Goal: Task Accomplishment & Management: Use online tool/utility

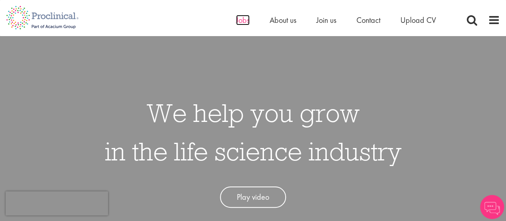
click at [241, 22] on span "Jobs" at bounding box center [243, 20] width 14 height 10
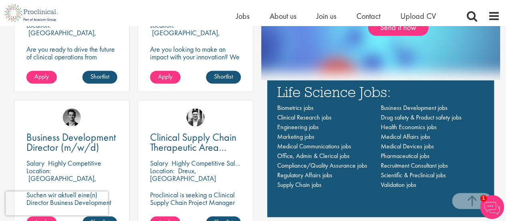
scroll to position [501, 0]
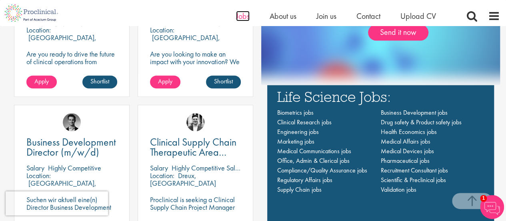
click at [244, 20] on span "Jobs" at bounding box center [243, 16] width 14 height 10
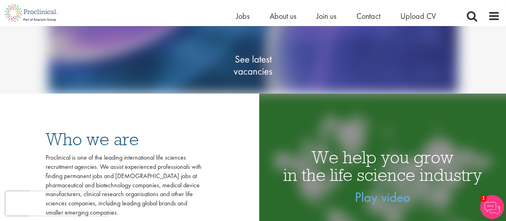
scroll to position [113, 0]
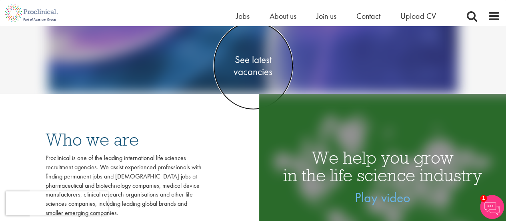
click at [263, 73] on span "See latest vacancies" at bounding box center [253, 66] width 80 height 24
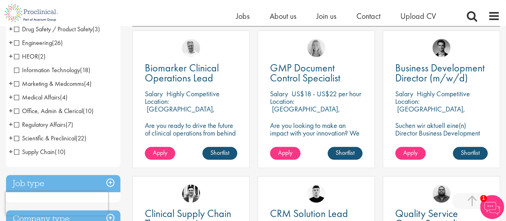
scroll to position [153, 0]
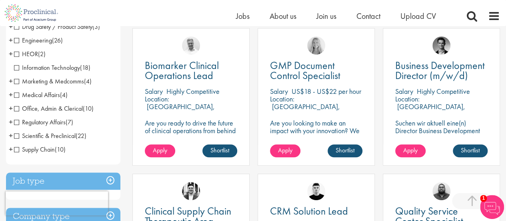
click at [54, 151] on span "Supply Chain" at bounding box center [34, 149] width 41 height 8
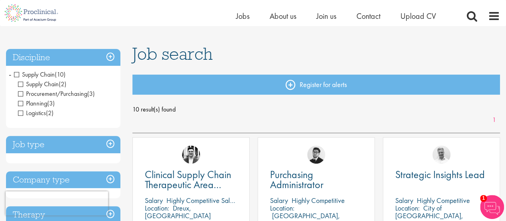
scroll to position [40, 0]
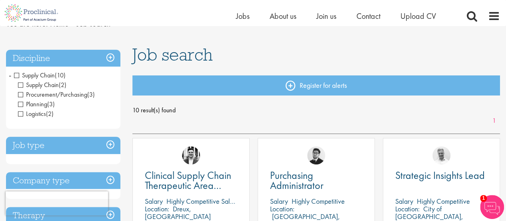
click at [18, 75] on span "Supply Chain" at bounding box center [34, 75] width 41 height 8
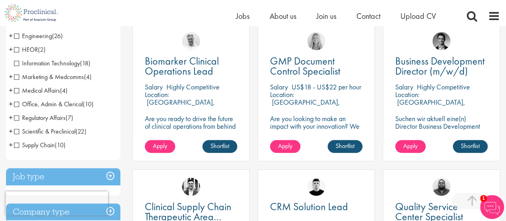
scroll to position [156, 0]
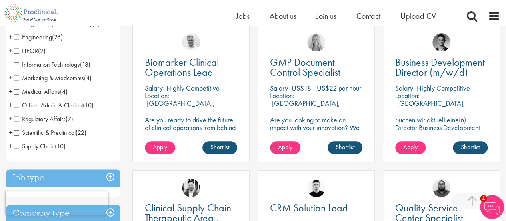
click at [64, 106] on span "Office, Admin & Clerical" at bounding box center [48, 105] width 69 height 8
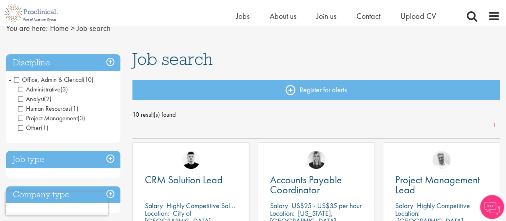
scroll to position [32, 0]
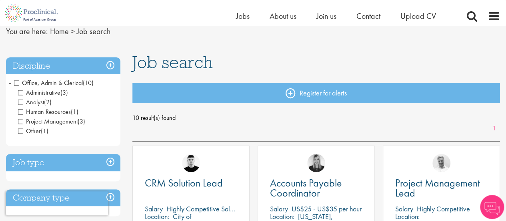
click at [12, 82] on li "Office, Admin & Clerical (10) - + Administrative (3) Analyst (2) Human Resource…" at bounding box center [63, 107] width 114 height 62
click at [19, 84] on span "Office, Admin & Clerical" at bounding box center [48, 82] width 69 height 8
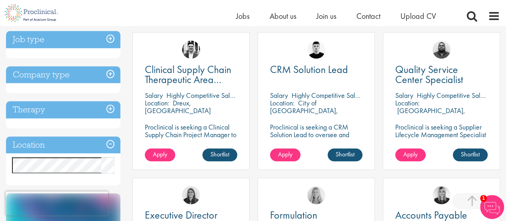
scroll to position [293, 0]
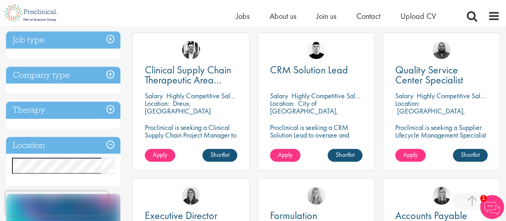
click at [70, 145] on h3 "Location" at bounding box center [63, 145] width 114 height 17
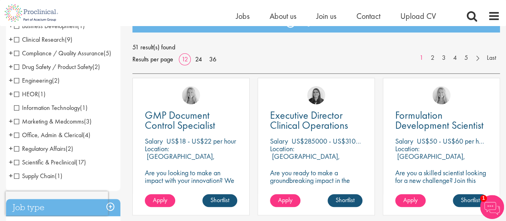
scroll to position [102, 0]
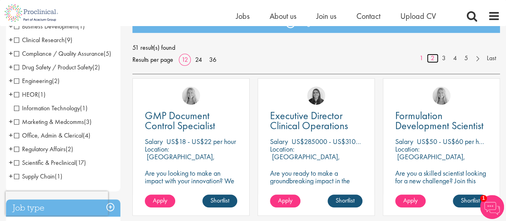
click at [432, 60] on link "2" at bounding box center [433, 58] width 12 height 9
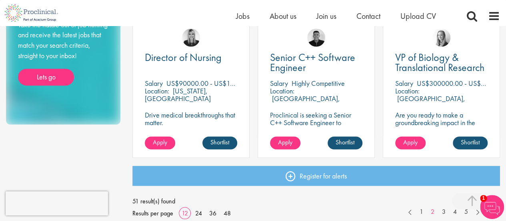
scroll to position [663, 0]
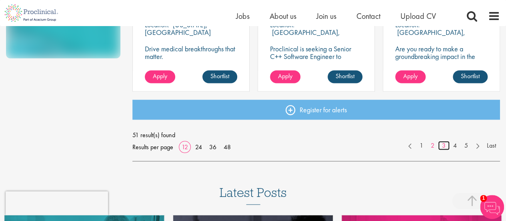
click at [442, 145] on link "3" at bounding box center [444, 145] width 12 height 9
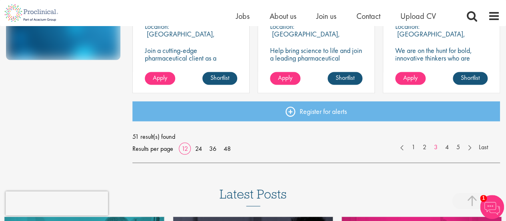
scroll to position [668, 0]
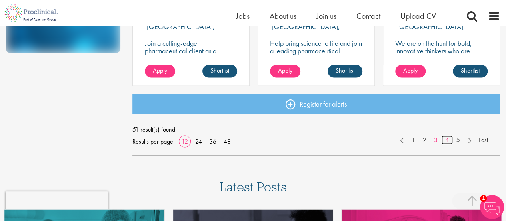
click at [446, 141] on link "4" at bounding box center [448, 139] width 12 height 9
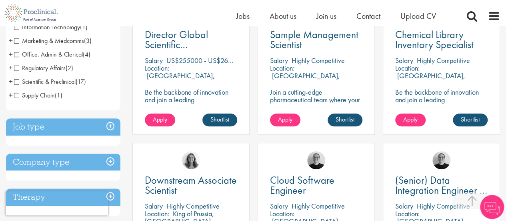
scroll to position [184, 0]
